Goal: Task Accomplishment & Management: Manage account settings

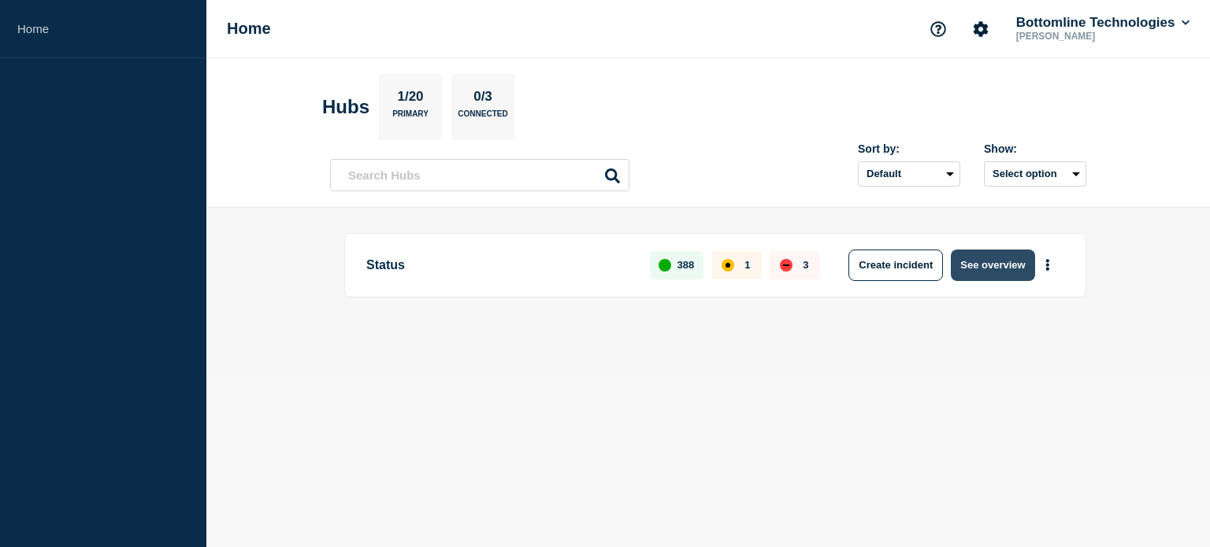
click at [996, 258] on button "See overview" at bounding box center [992, 266] width 83 height 32
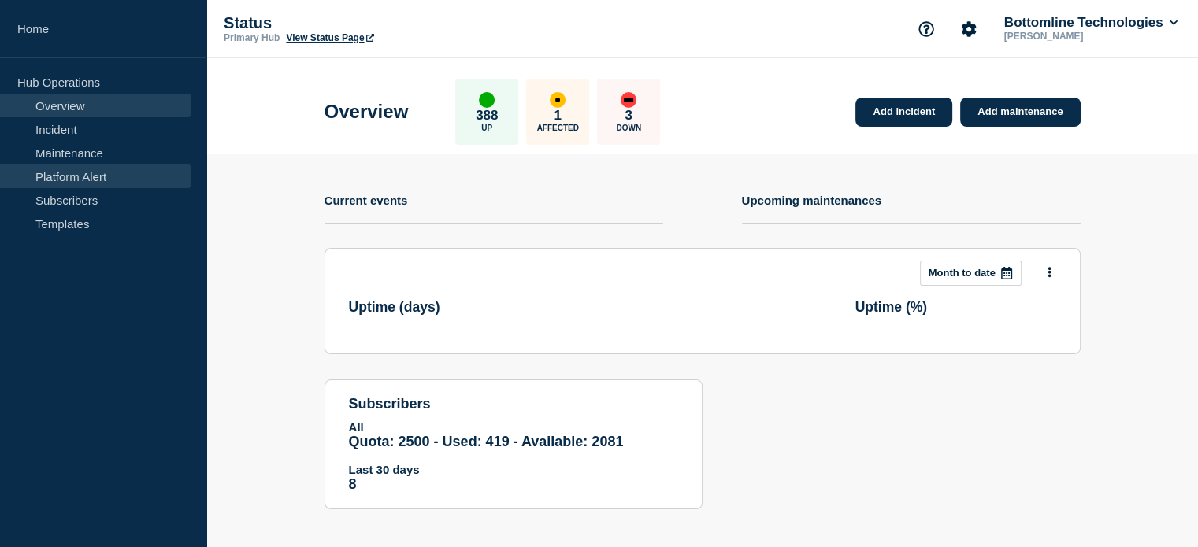
drag, startPoint x: 43, startPoint y: 147, endPoint x: 140, endPoint y: 174, distance: 100.5
click at [43, 147] on link "Maintenance" at bounding box center [95, 153] width 191 height 24
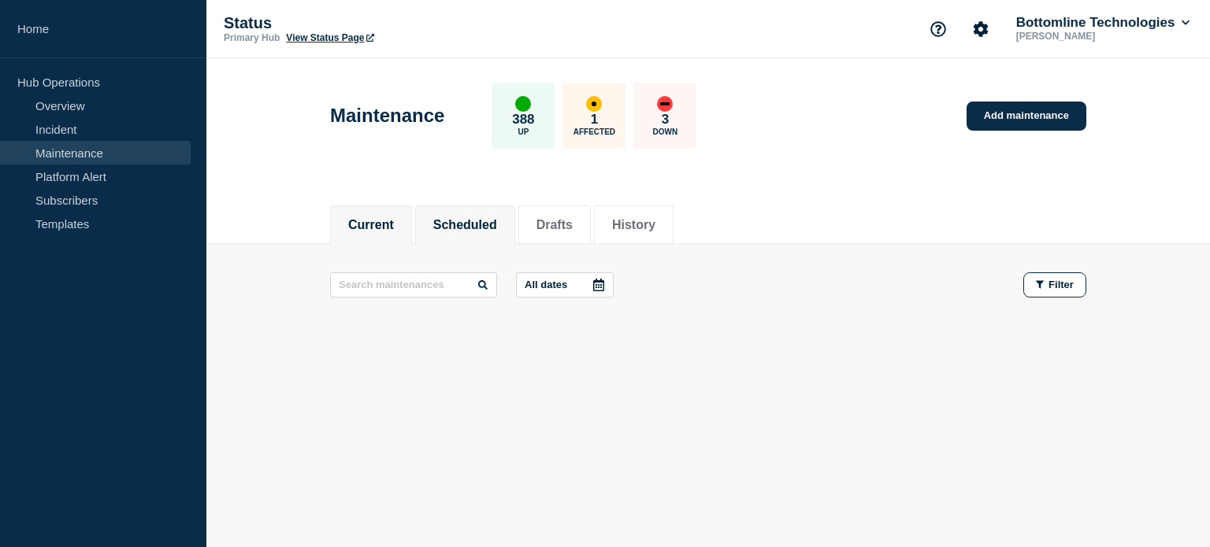
click at [474, 219] on button "Scheduled" at bounding box center [465, 225] width 64 height 14
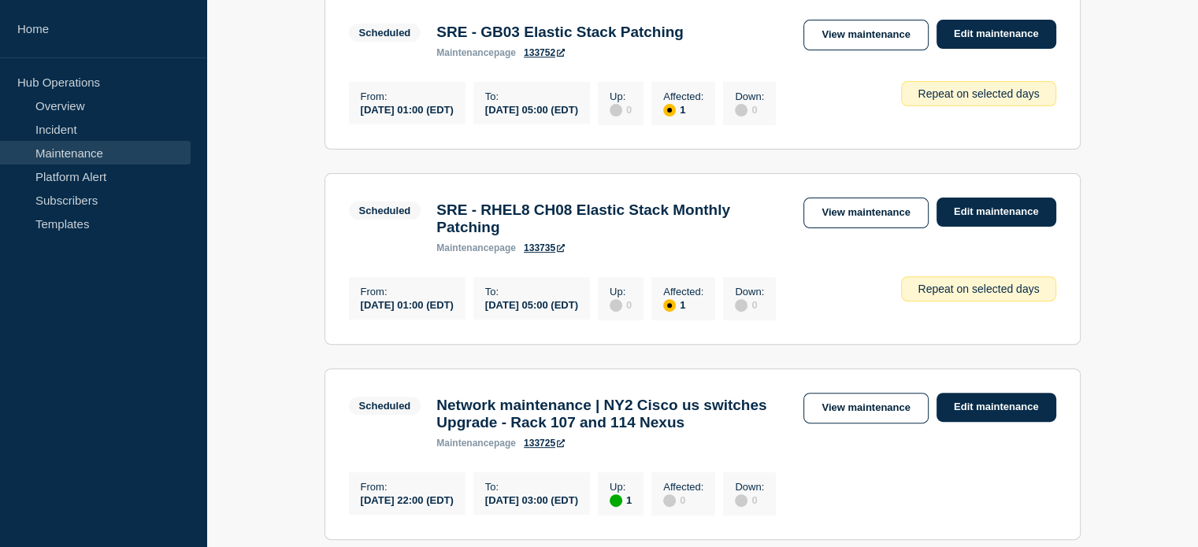
scroll to position [630, 0]
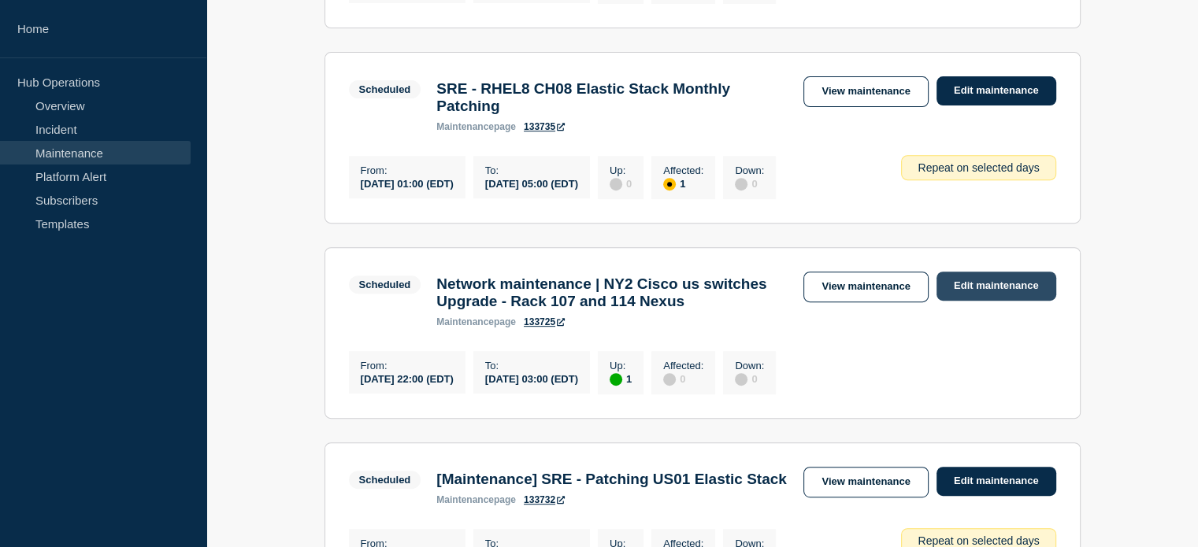
click at [979, 301] on link "Edit maintenance" at bounding box center [997, 286] width 120 height 29
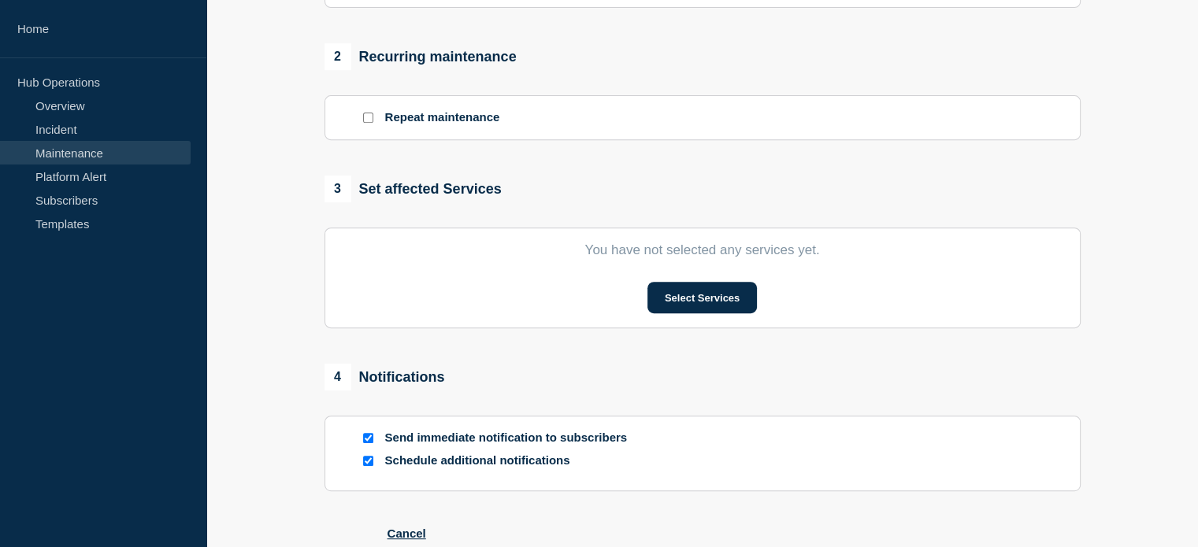
type input "Network maintenance | NY2 Cisco us switches Upgrade - Rack 107 and 114 Nexus"
type input "[DATE]"
type input "22:00"
type input "[DATE]"
type input "03:00"
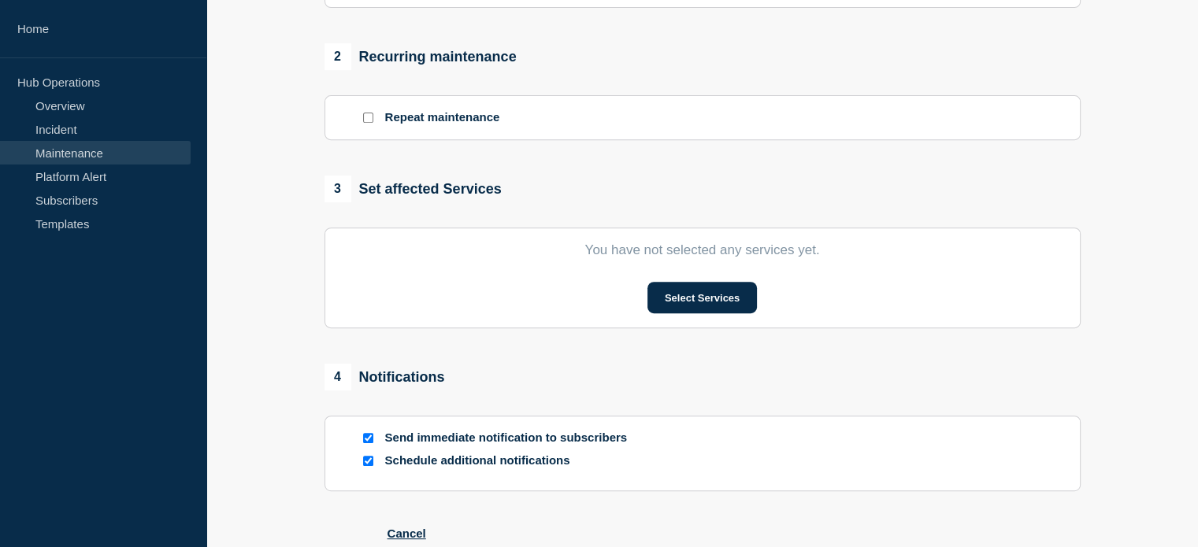
checkbox input "true"
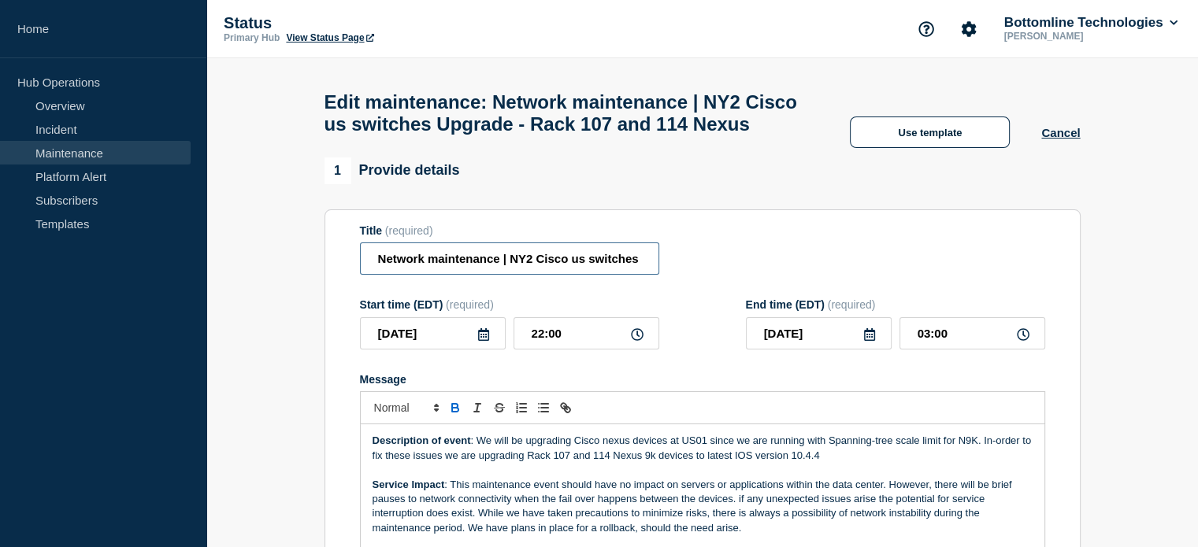
click at [375, 275] on input "Network maintenance | NY2 Cisco us switches Upgrade - Rack 107 and 114 Nexus" at bounding box center [509, 259] width 299 height 32
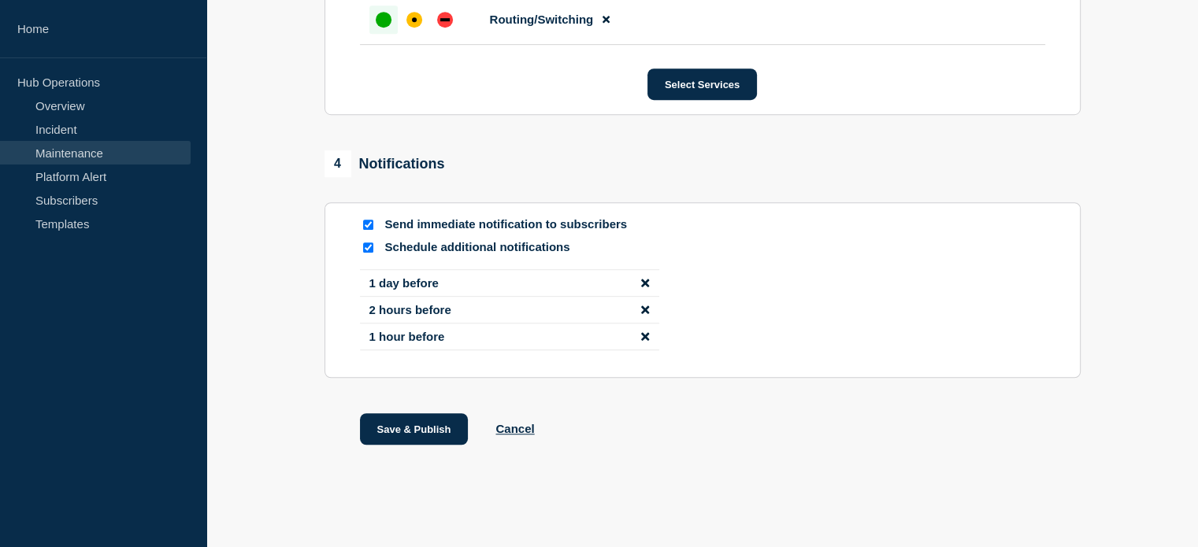
scroll to position [988, 0]
type input "STARTED Network maintenance | NY2 Cisco us switches Upgrade - Rack 107 and 114 …"
click at [643, 339] on icon "disable notification 1 hour before" at bounding box center [645, 336] width 8 height 8
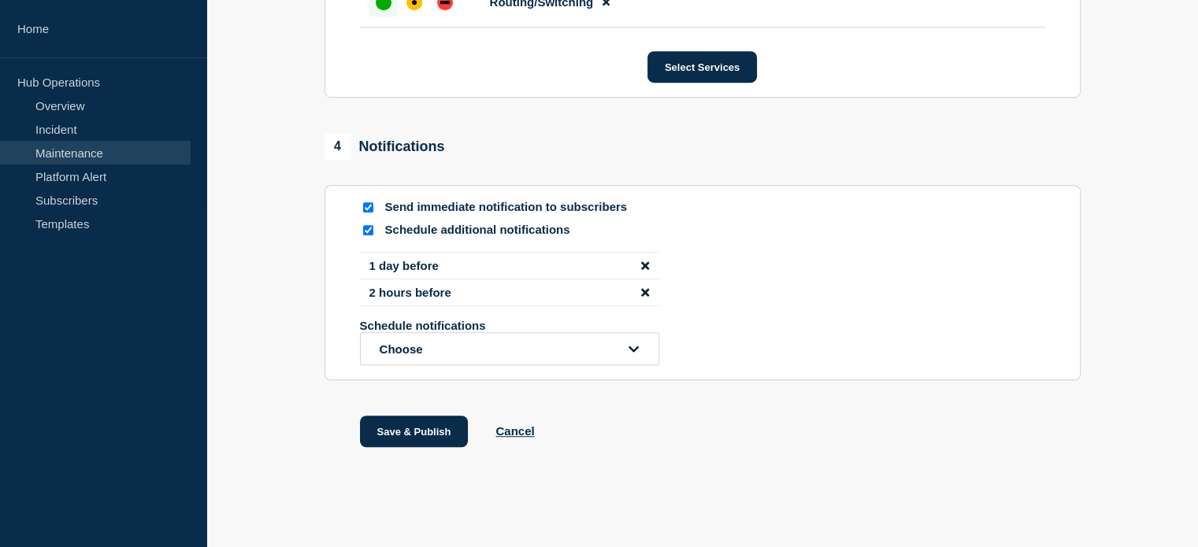
click at [644, 299] on icon "disable notification 2 hours before" at bounding box center [645, 293] width 8 height 12
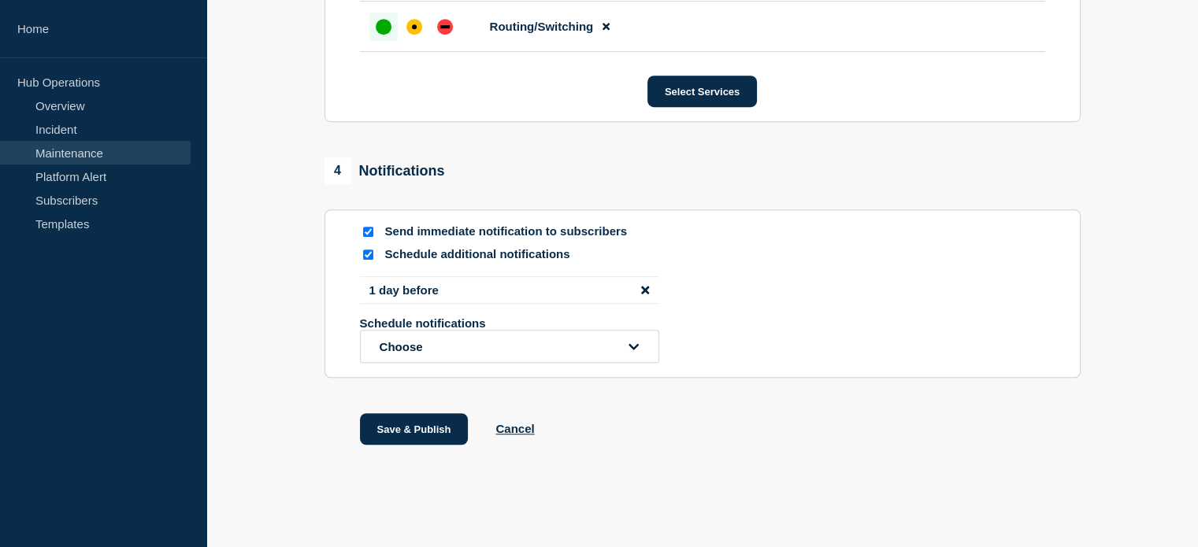
click at [641, 290] on icon "disable notification 1 day before" at bounding box center [645, 290] width 8 height 12
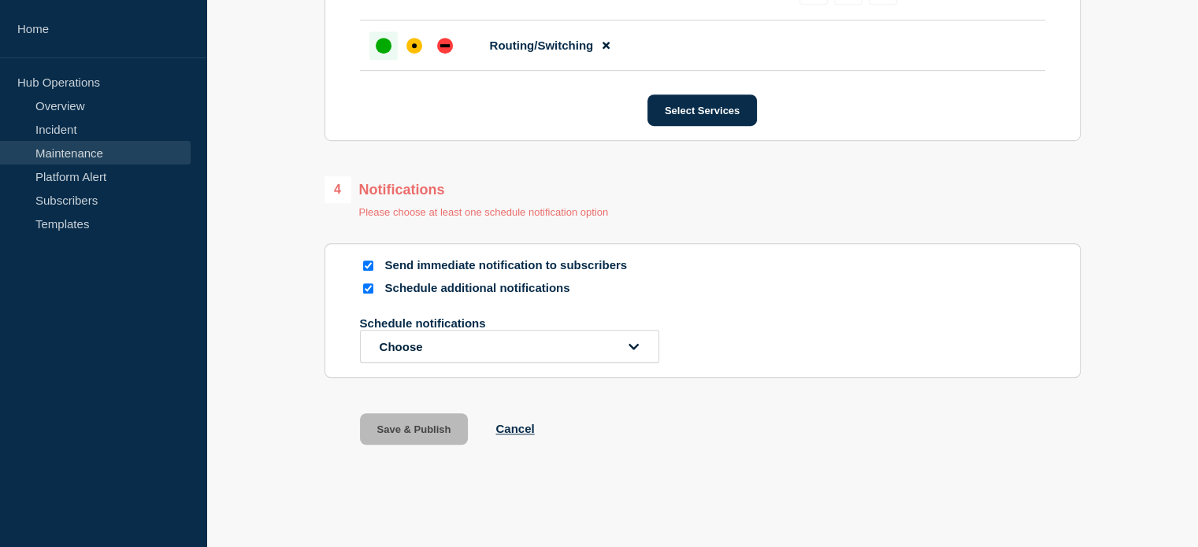
click at [365, 286] on input "Schedule additional notifications" at bounding box center [368, 289] width 10 height 10
checkbox input "false"
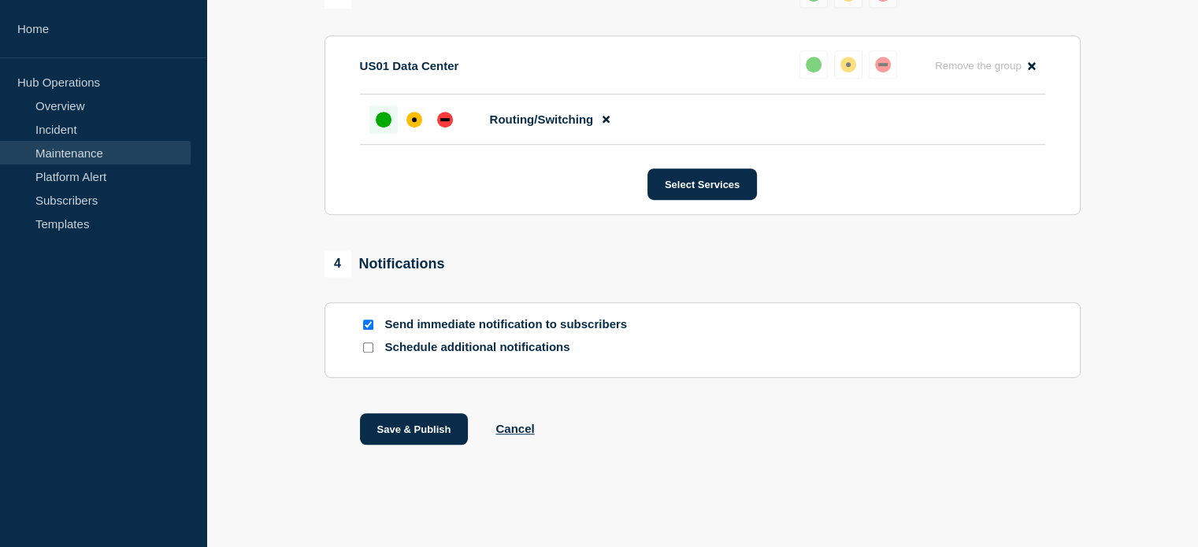
scroll to position [887, 0]
click at [746, 440] on div "Save & Publish Cancel" at bounding box center [703, 449] width 756 height 71
click at [414, 431] on button "Save & Publish" at bounding box center [414, 430] width 109 height 32
